Goal: Task Accomplishment & Management: Complete application form

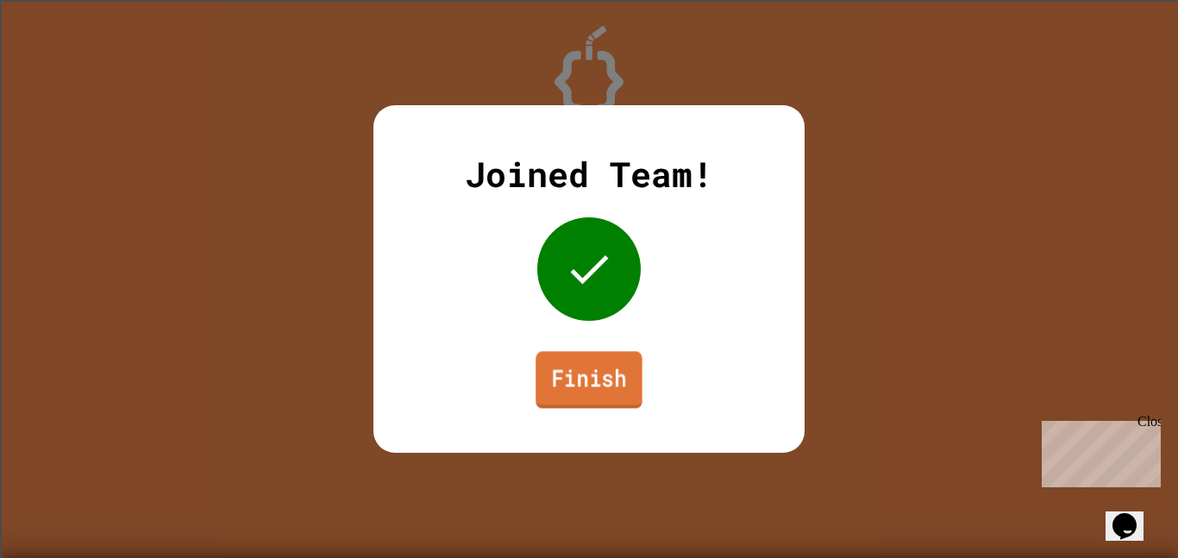
click at [598, 382] on link "Finish" at bounding box center [588, 379] width 106 height 57
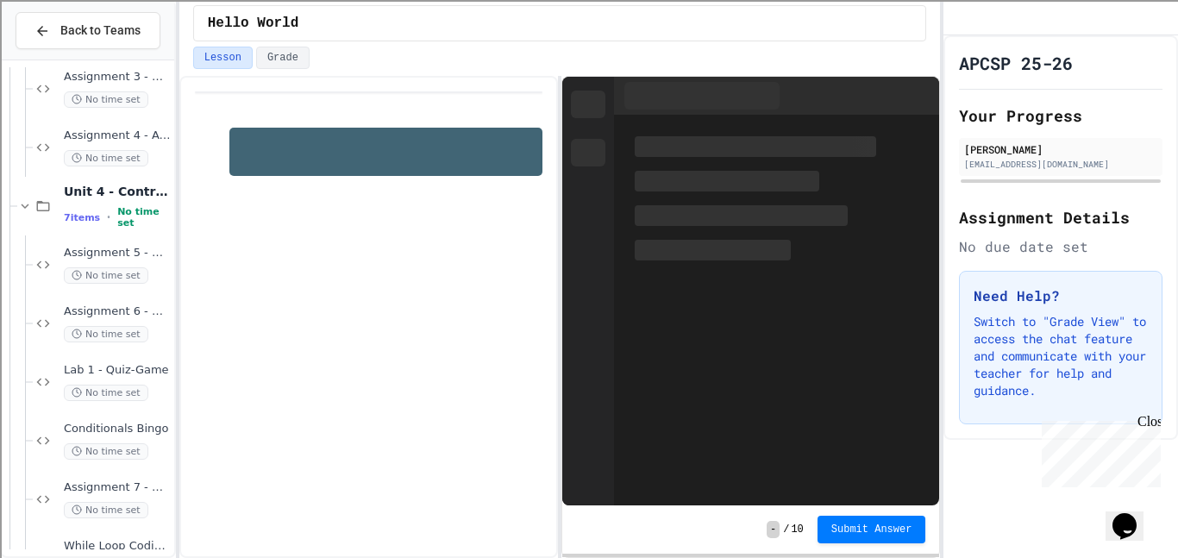
scroll to position [3174, 0]
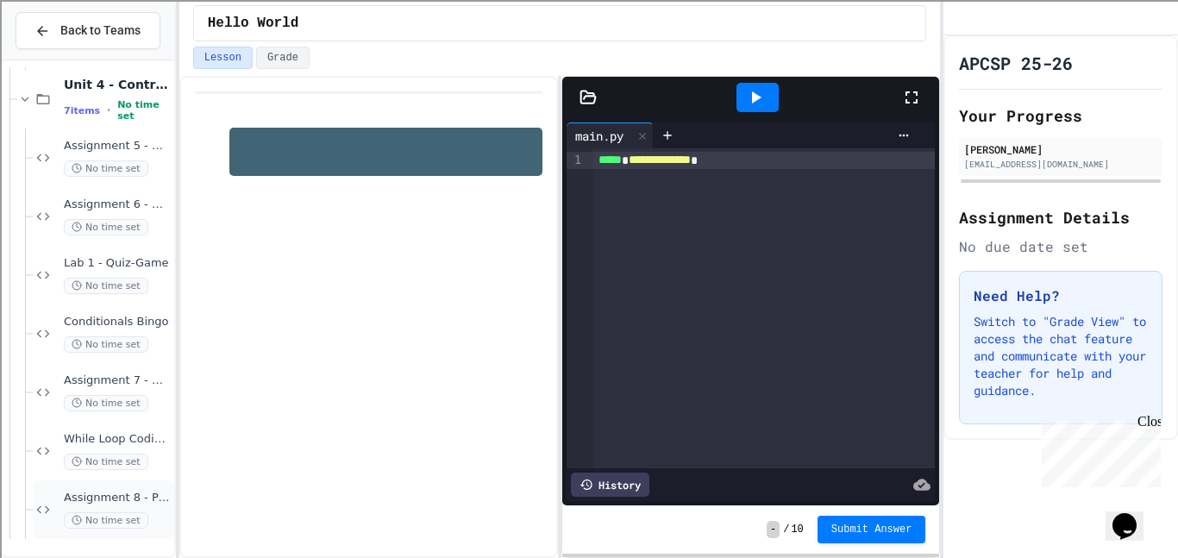
click at [133, 491] on span "Assignment 8 - Printing Patterns" at bounding box center [117, 498] width 107 height 15
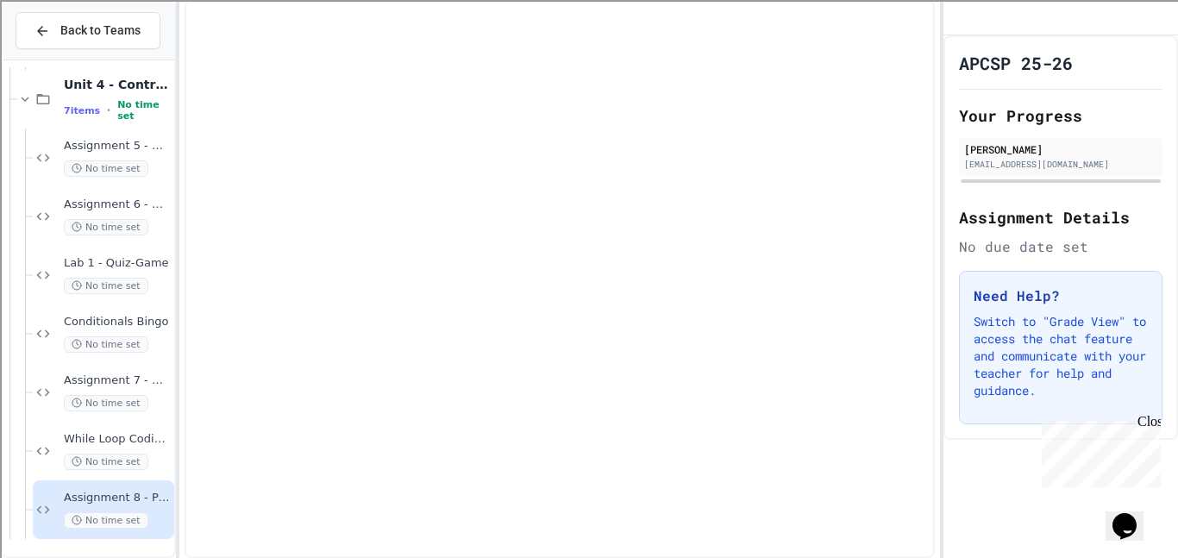
scroll to position [3153, 0]
